Goal: Transaction & Acquisition: Purchase product/service

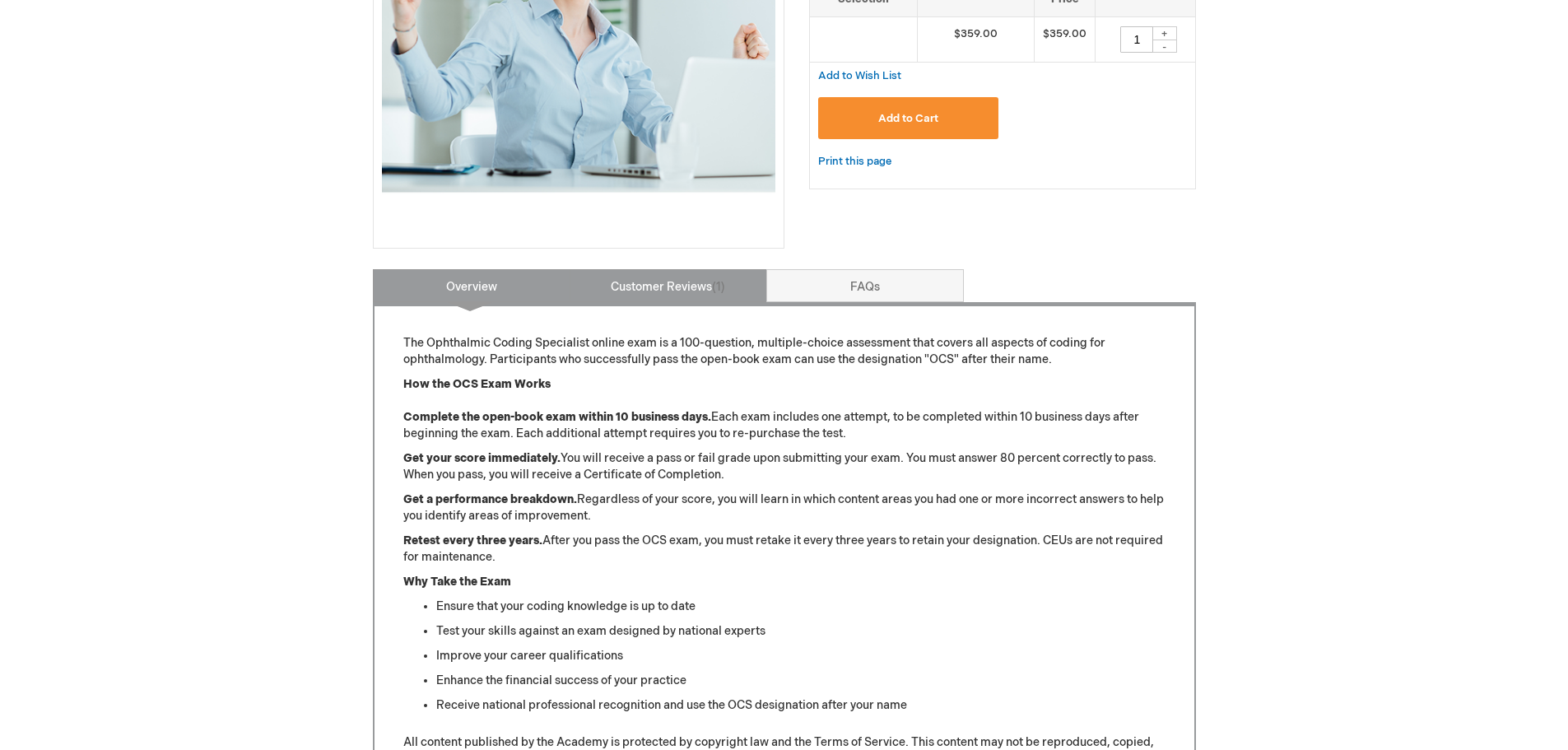
click at [648, 292] on link "Customer Reviews 1" at bounding box center [668, 285] width 197 height 33
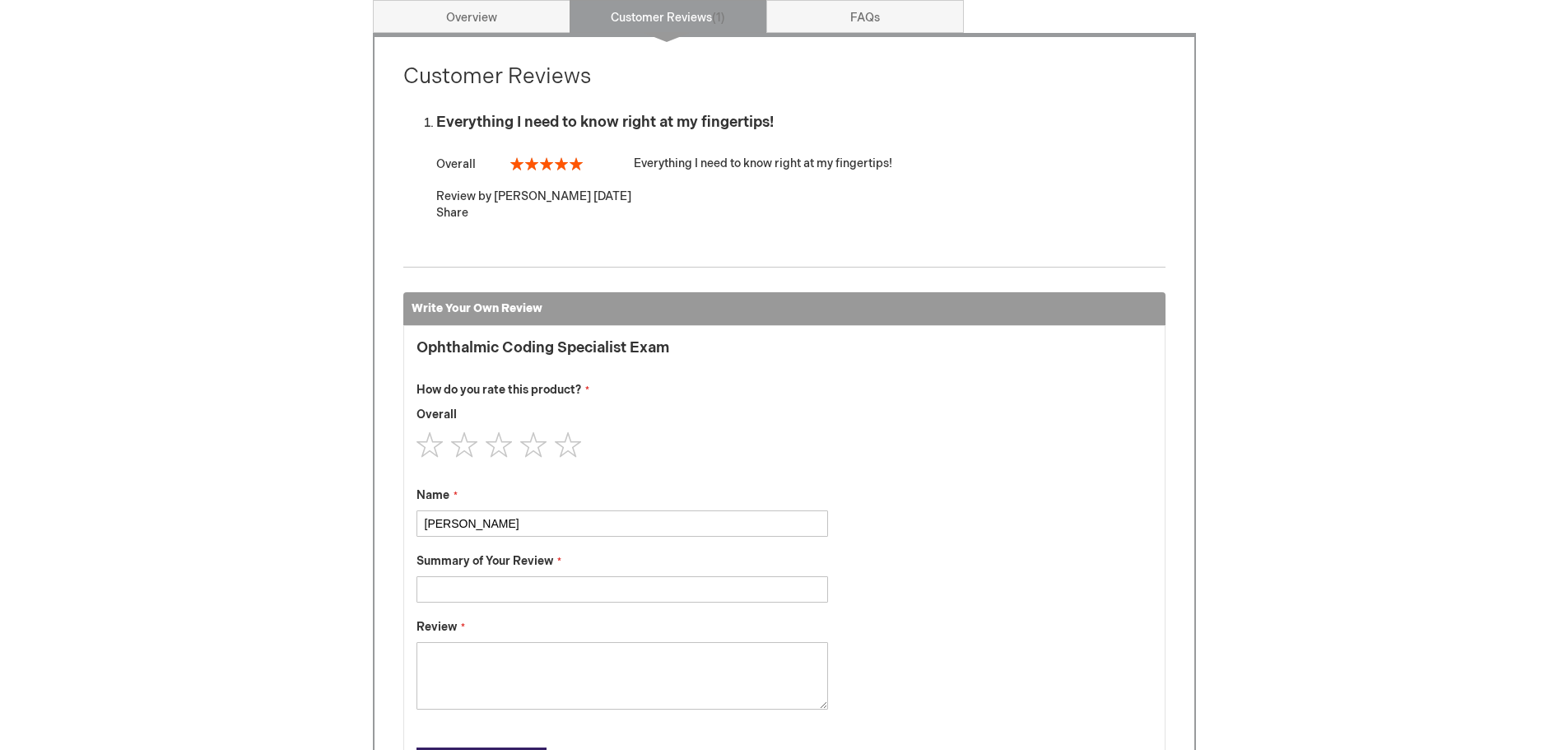
scroll to position [599, 0]
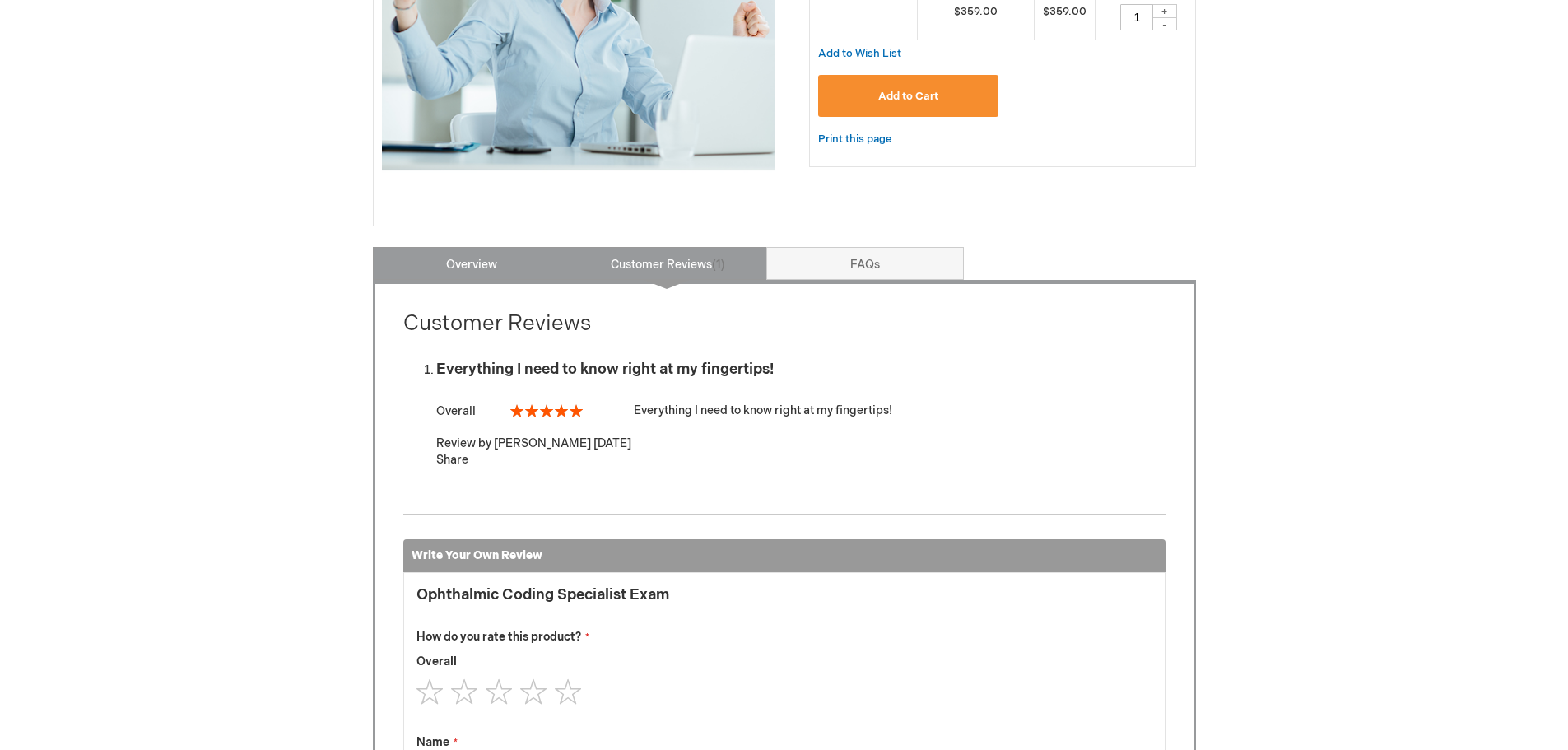
click at [489, 263] on link "Overview" at bounding box center [471, 263] width 197 height 33
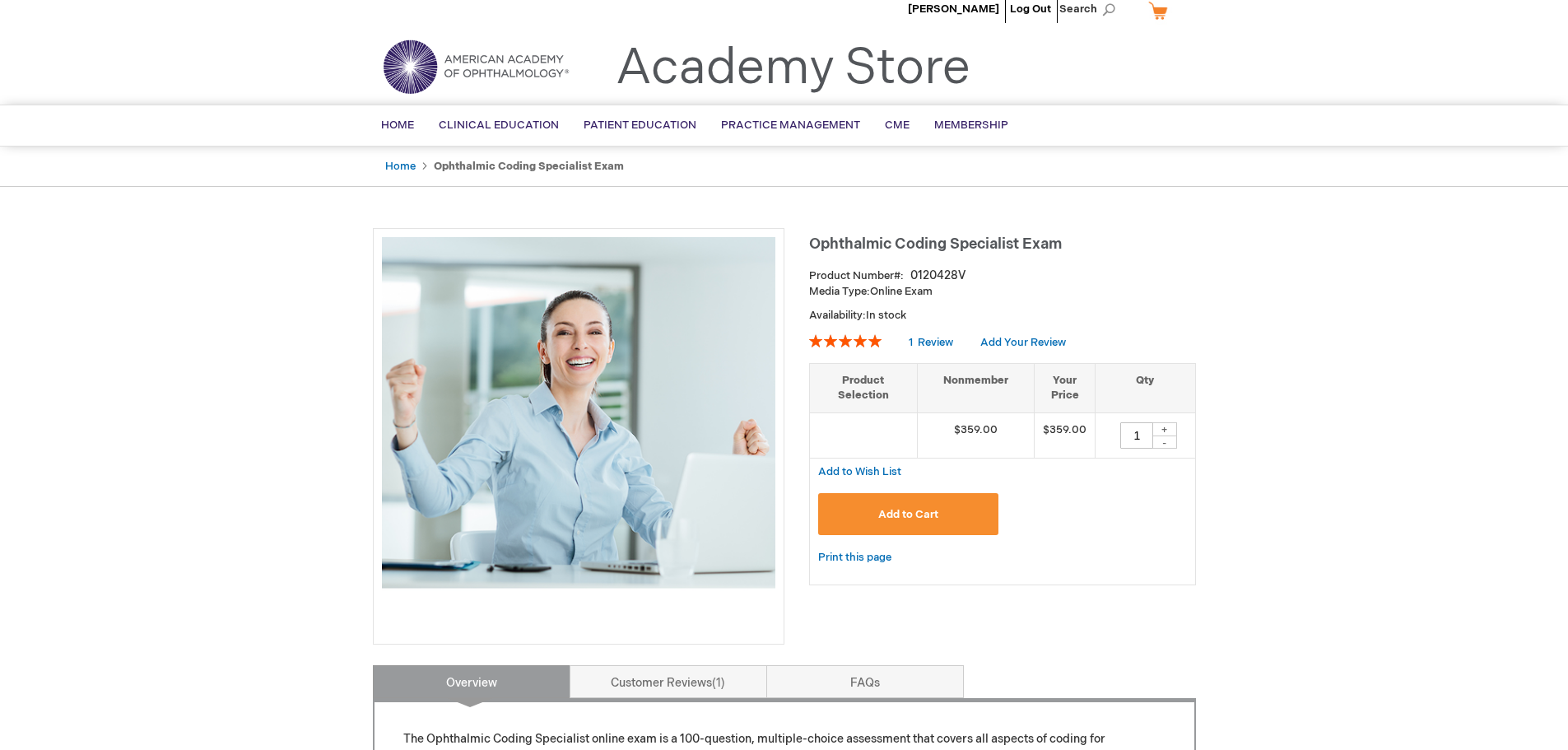
scroll to position [0, 0]
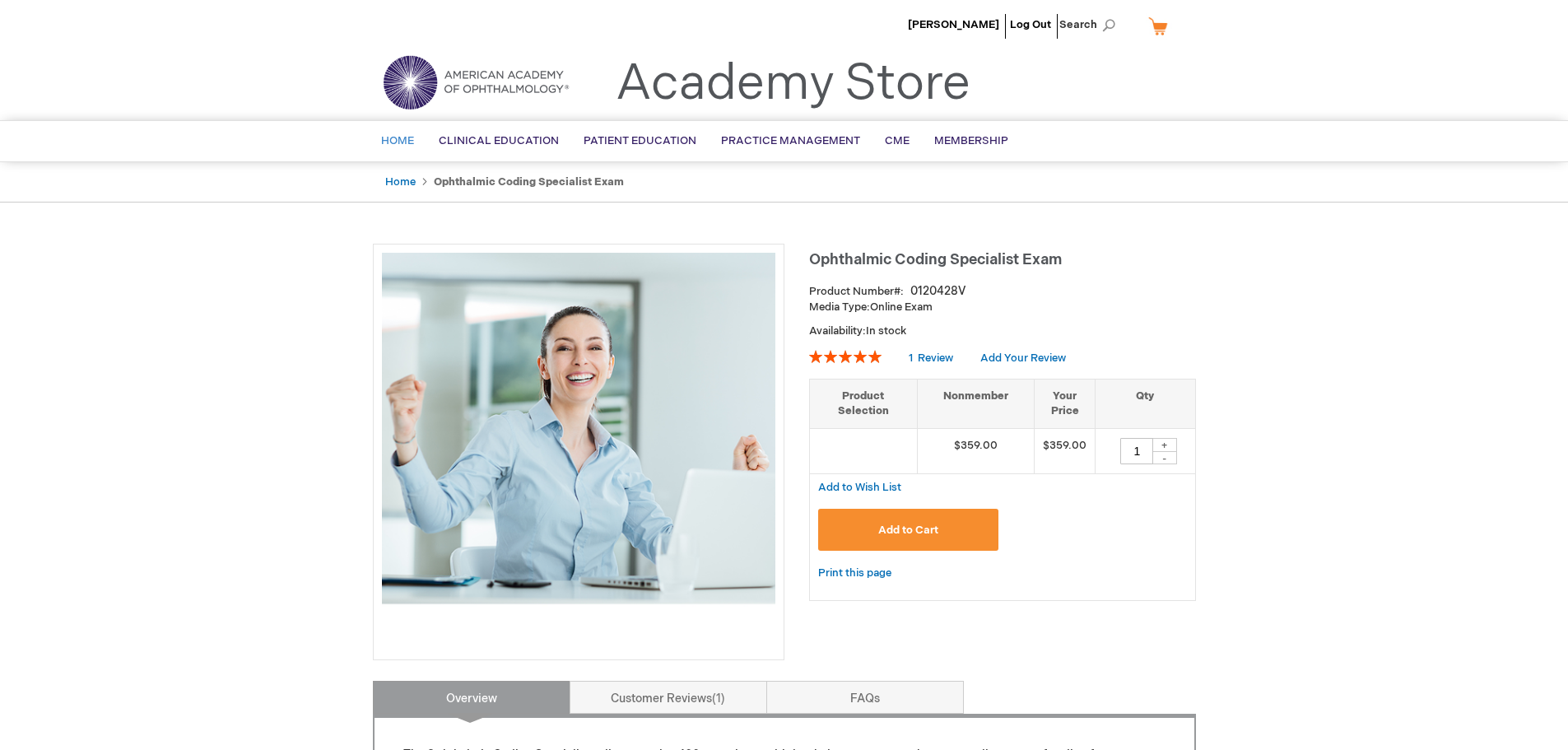
click at [392, 142] on span "Home" at bounding box center [397, 140] width 33 height 13
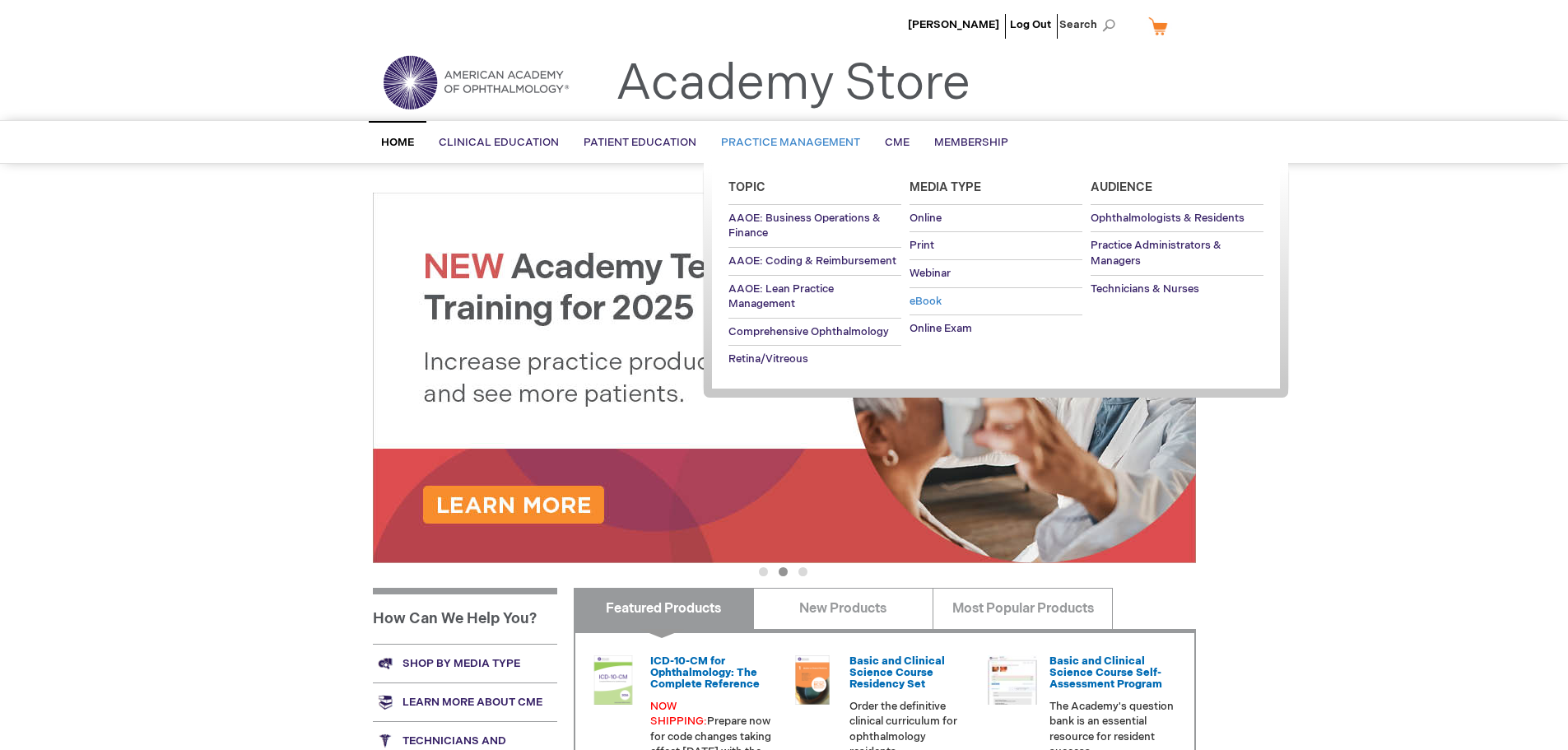
click at [918, 304] on span "eBook" at bounding box center [925, 301] width 32 height 13
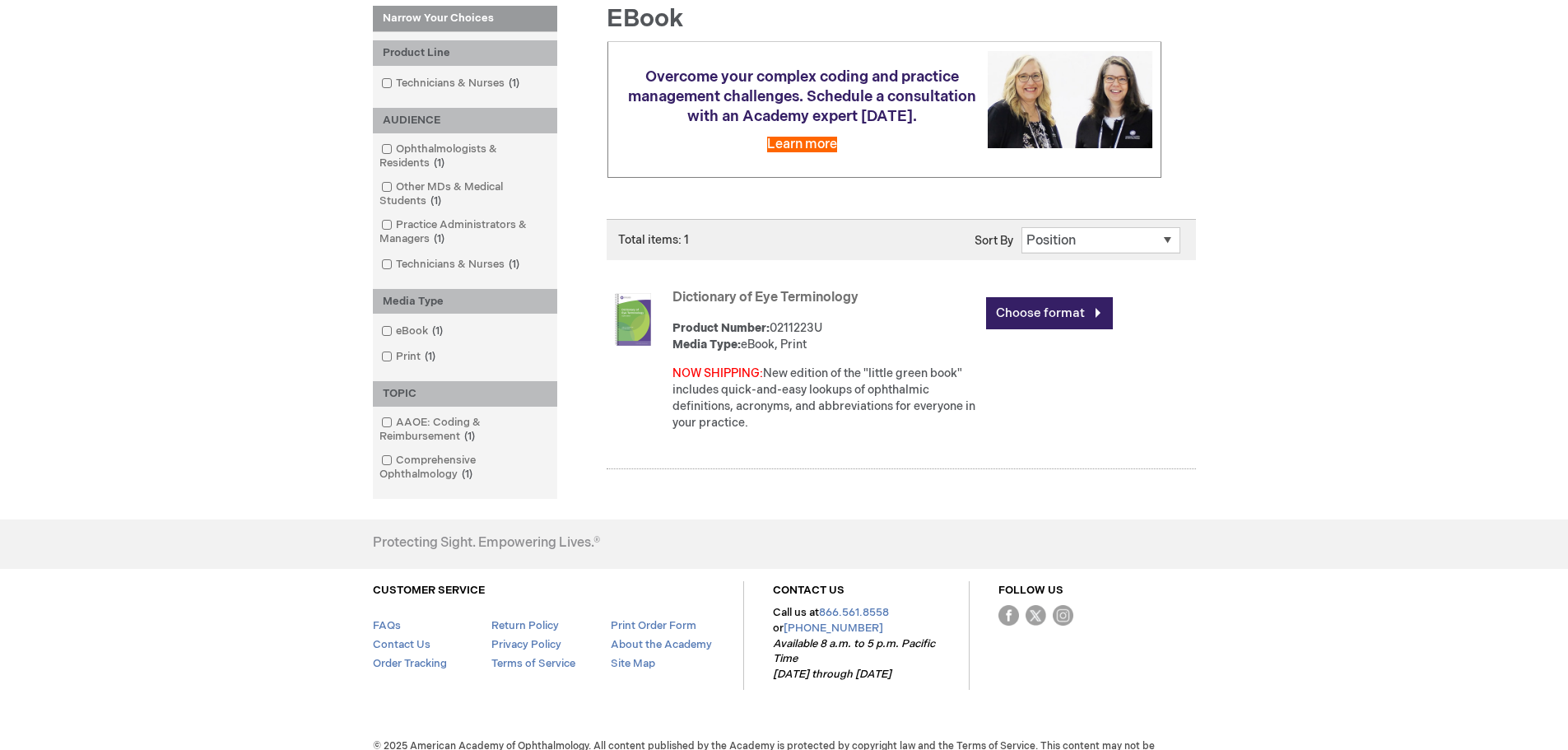
scroll to position [247, 0]
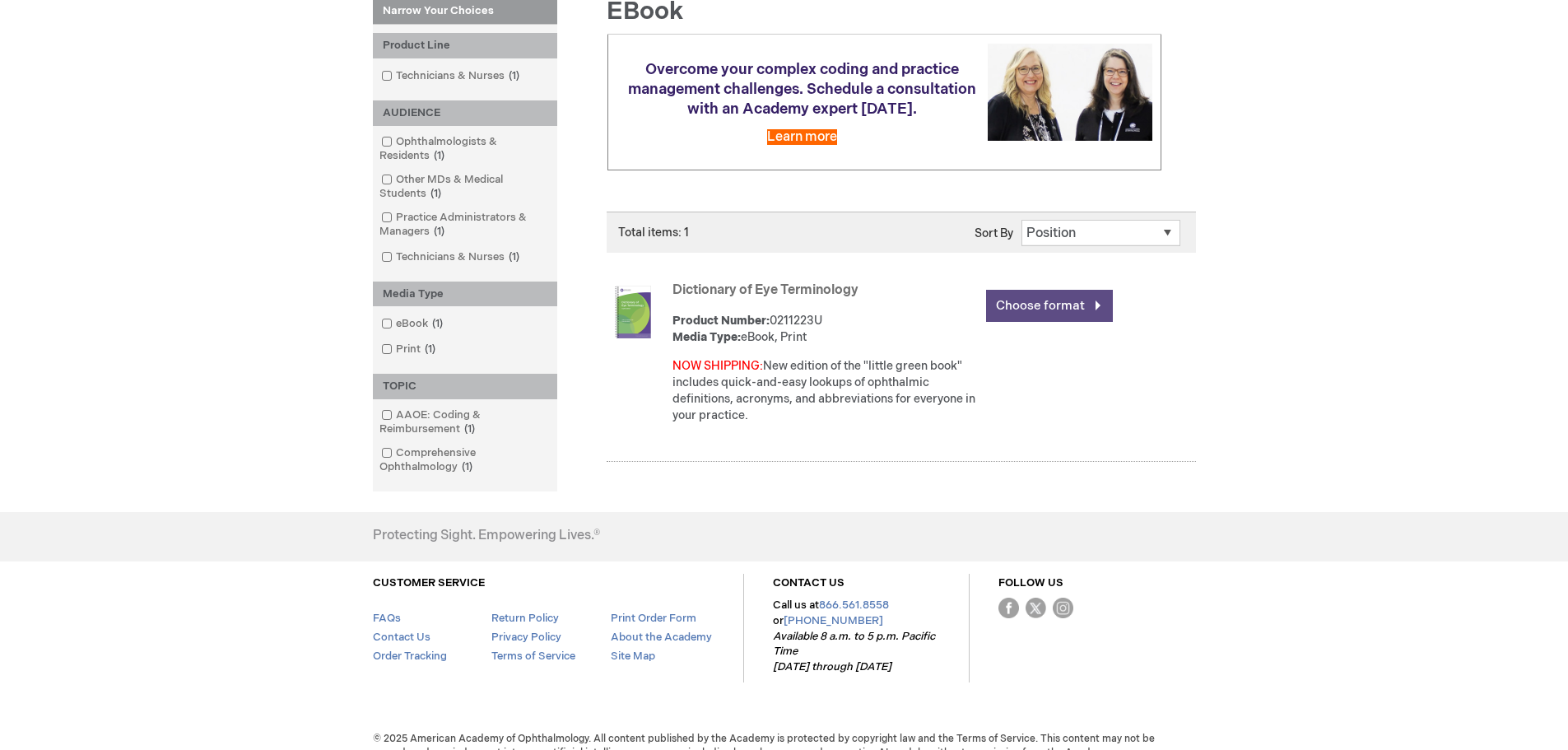
click at [1037, 312] on link "Choose format" at bounding box center [1049, 306] width 127 height 32
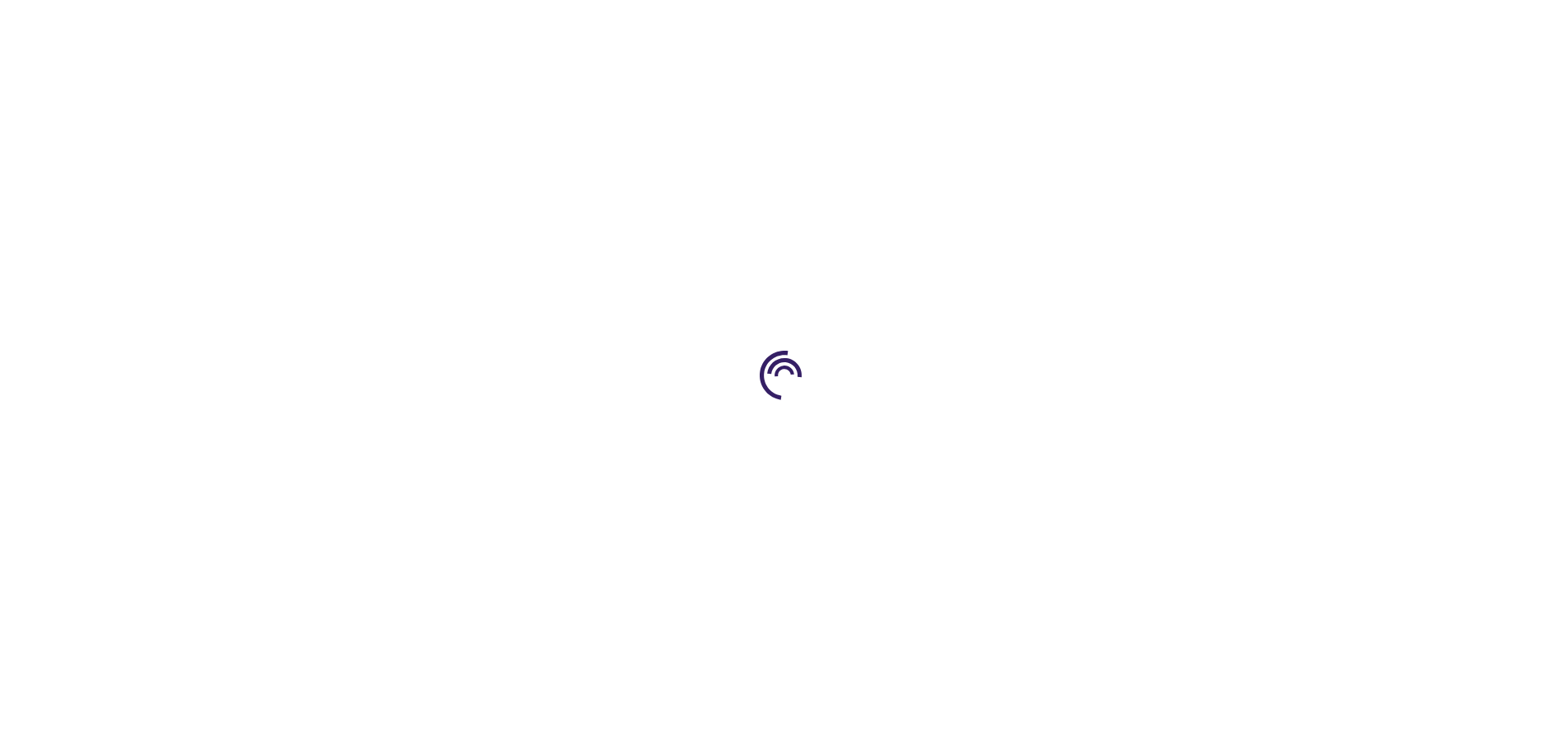
type input "0"
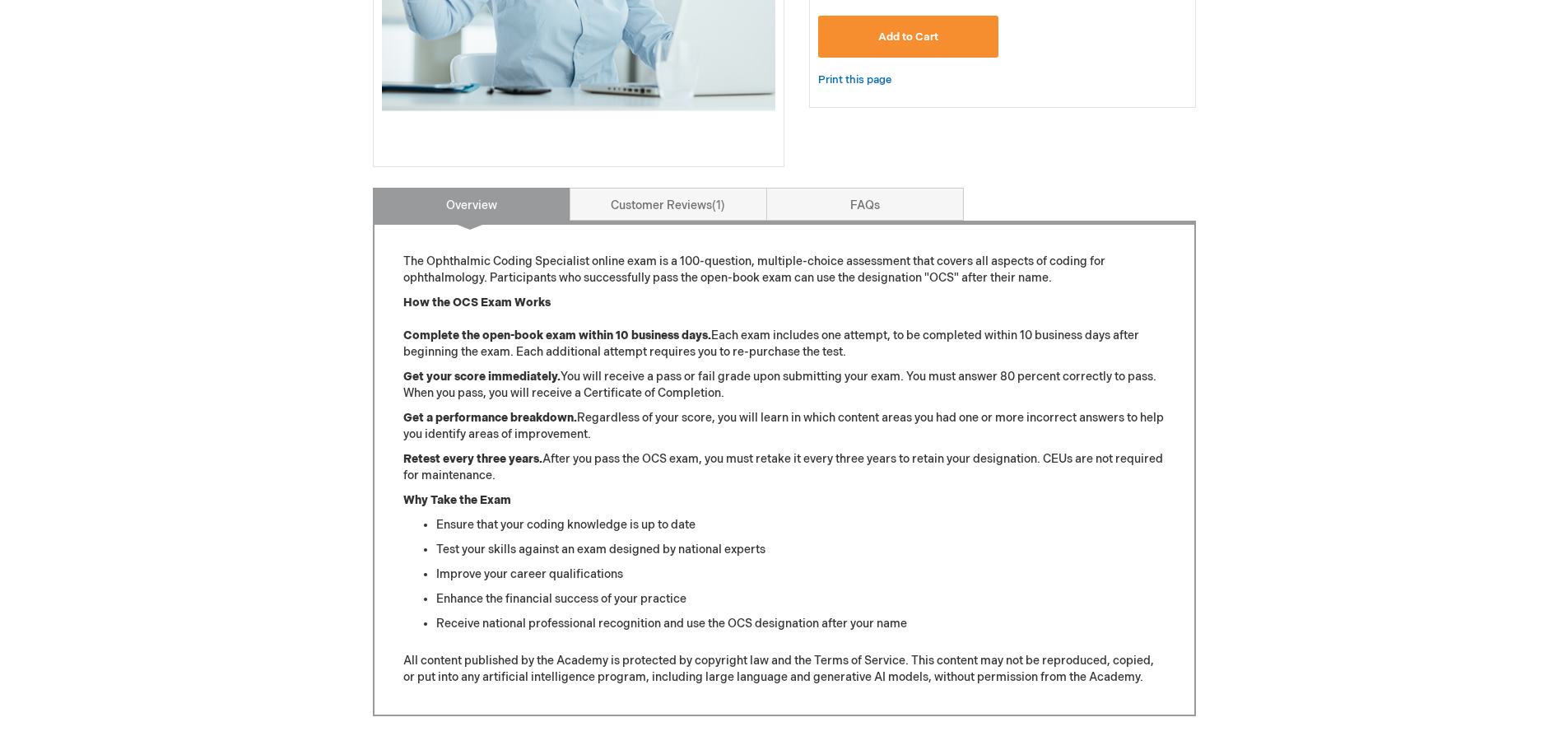
scroll to position [494, 0]
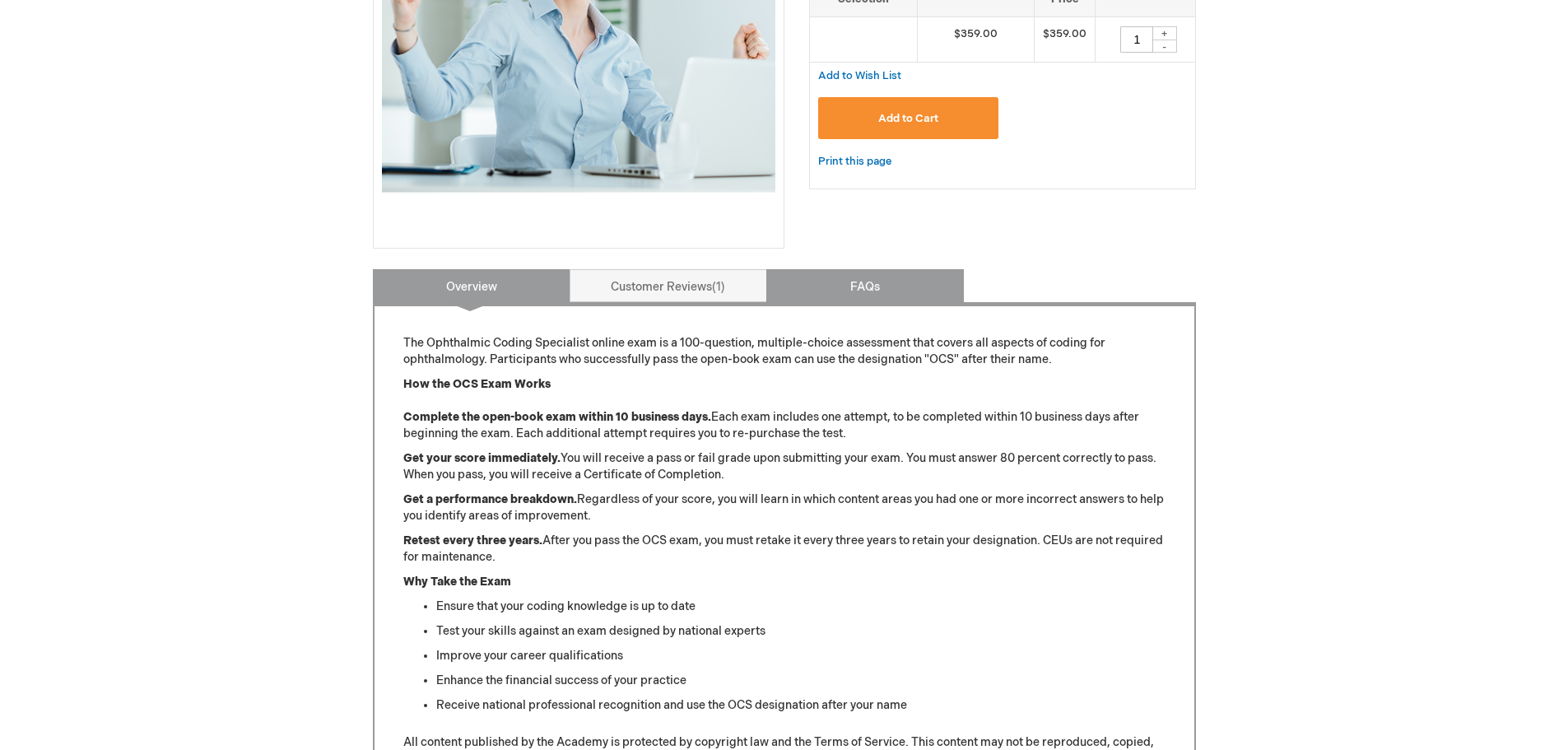
click at [874, 283] on link "FAQs" at bounding box center [865, 285] width 197 height 33
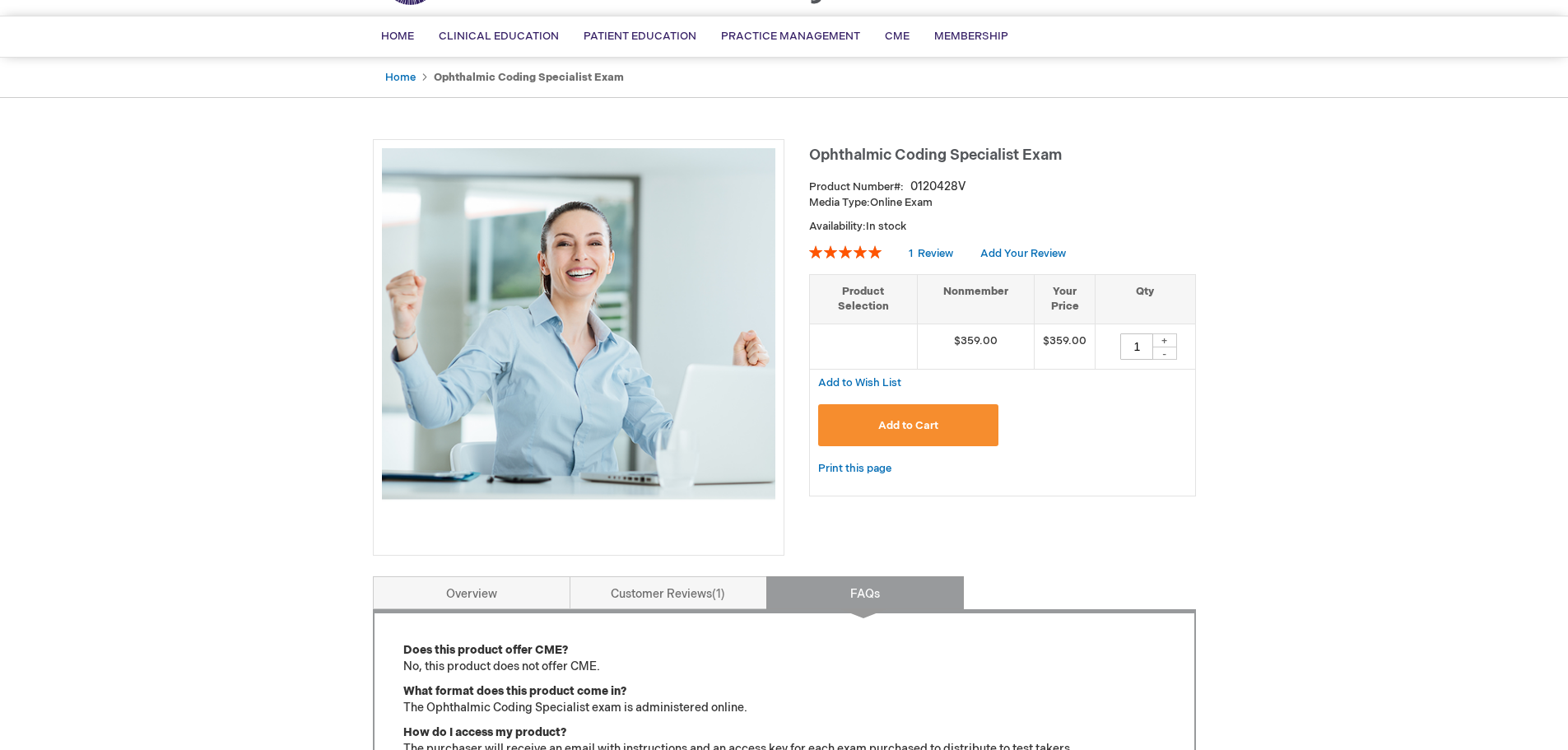
scroll to position [0, 0]
